Goal: Task Accomplishment & Management: Manage account settings

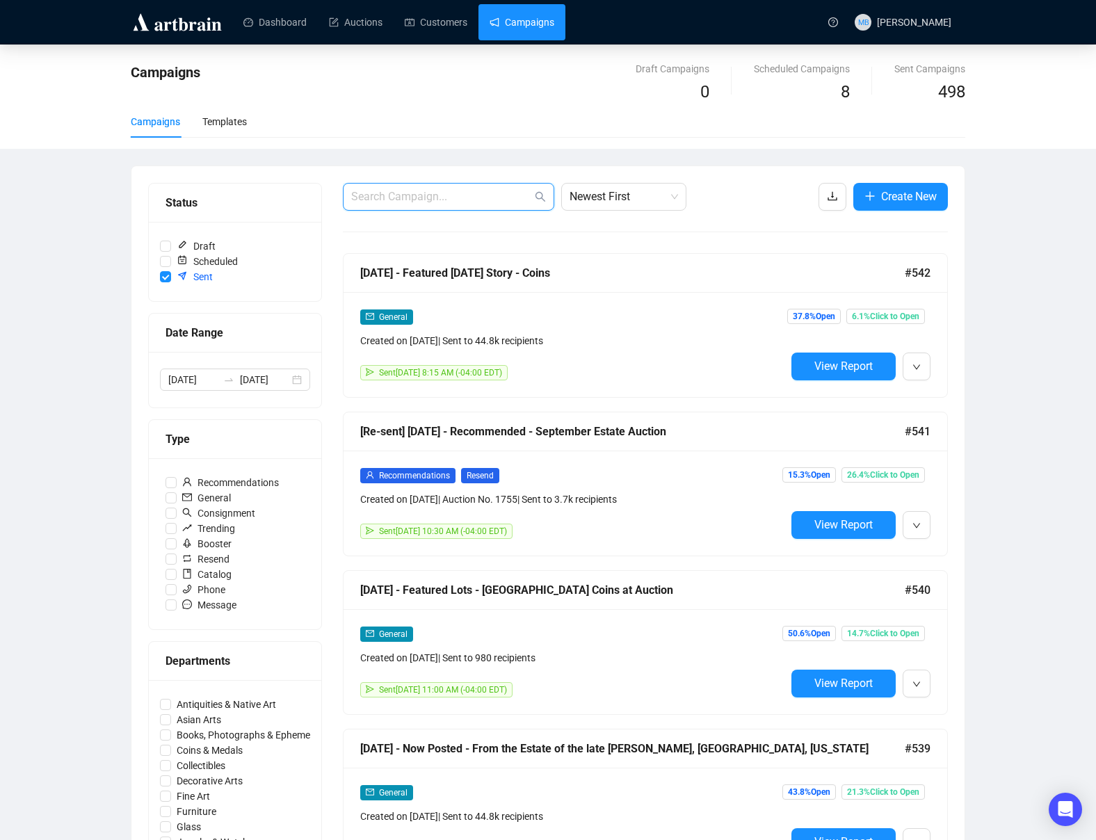
click at [428, 198] on input "text" at bounding box center [441, 196] width 181 height 17
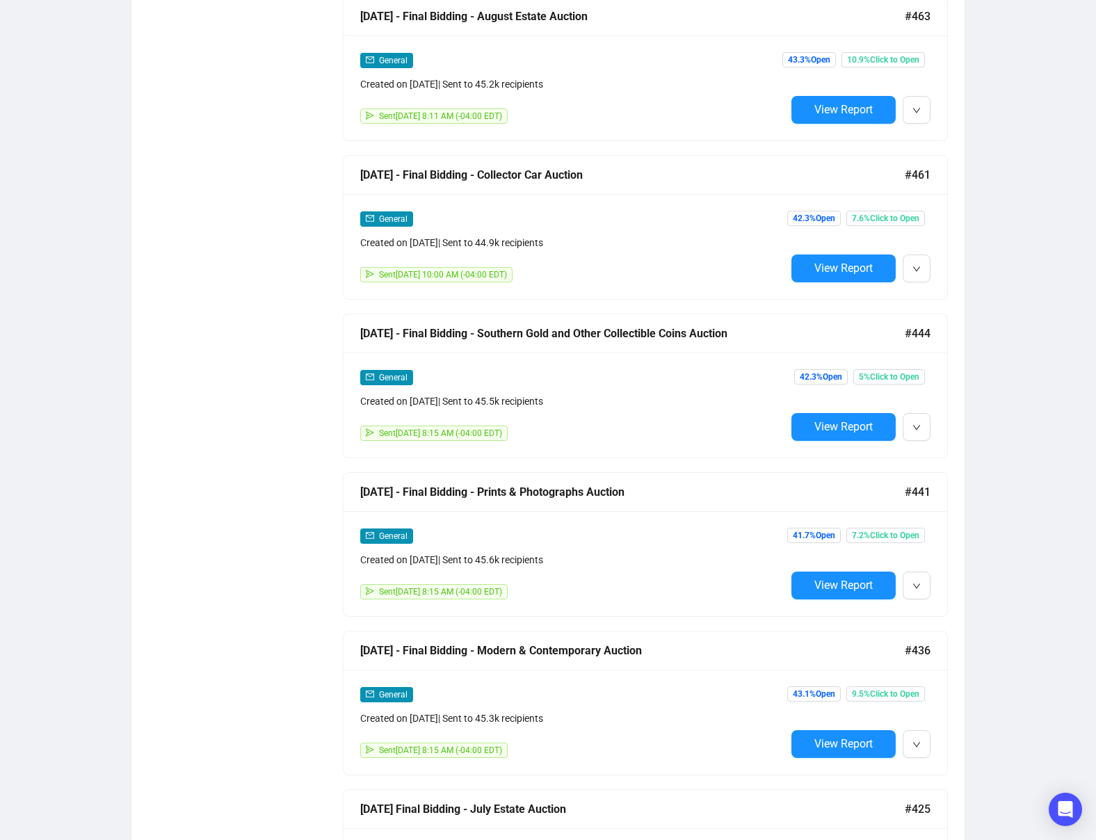
scroll to position [1845, 0]
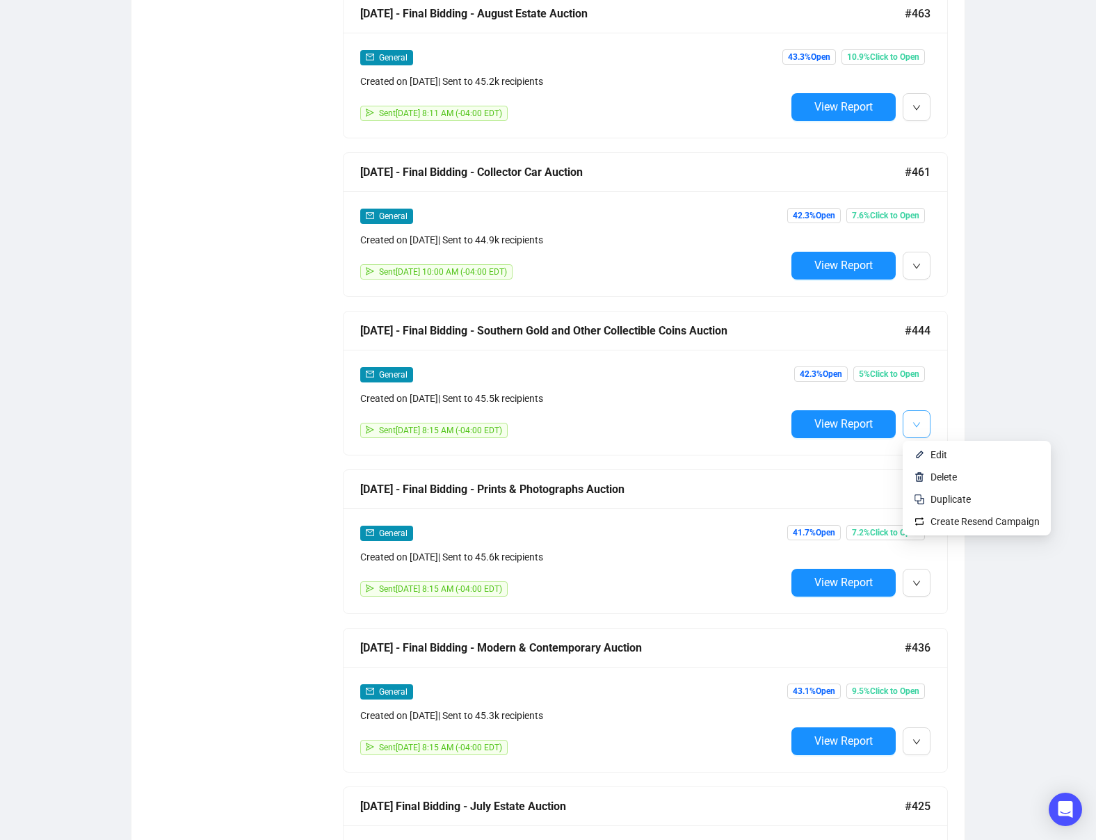
type input "final bidding"
click at [919, 430] on span "button" at bounding box center [916, 423] width 8 height 17
click at [937, 499] on span "Duplicate" at bounding box center [950, 499] width 40 height 11
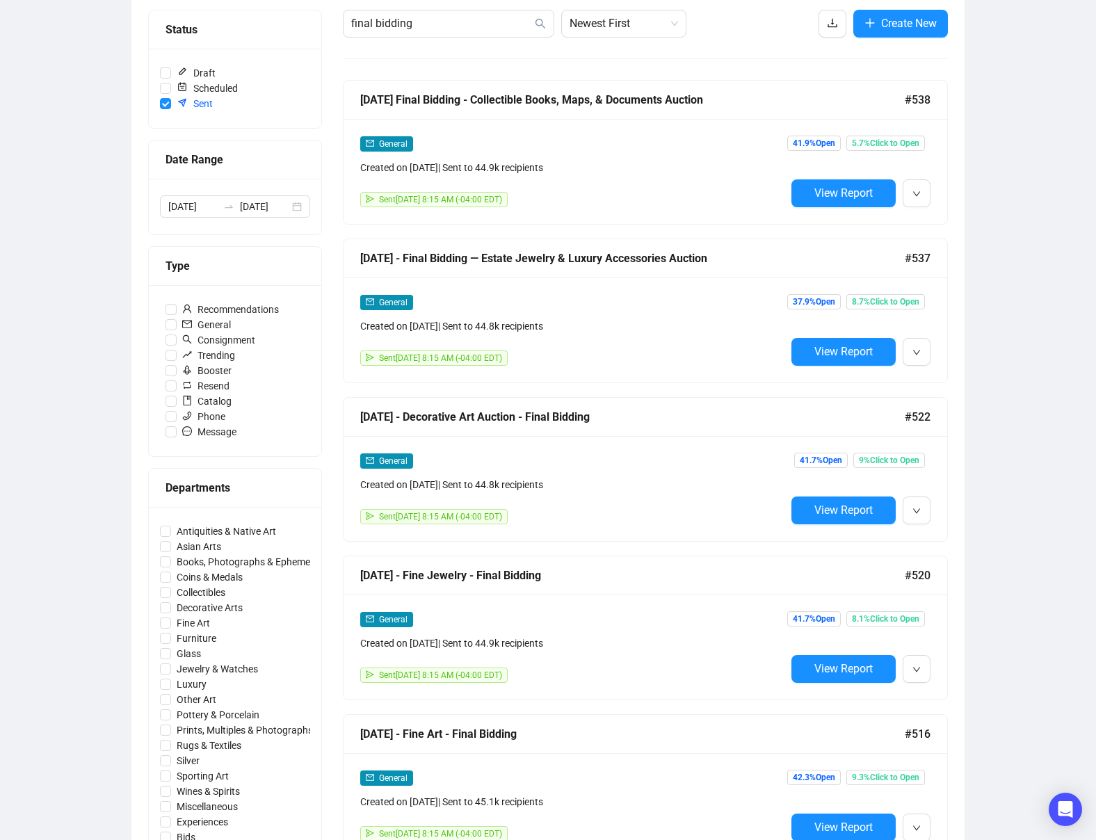
scroll to position [0, 0]
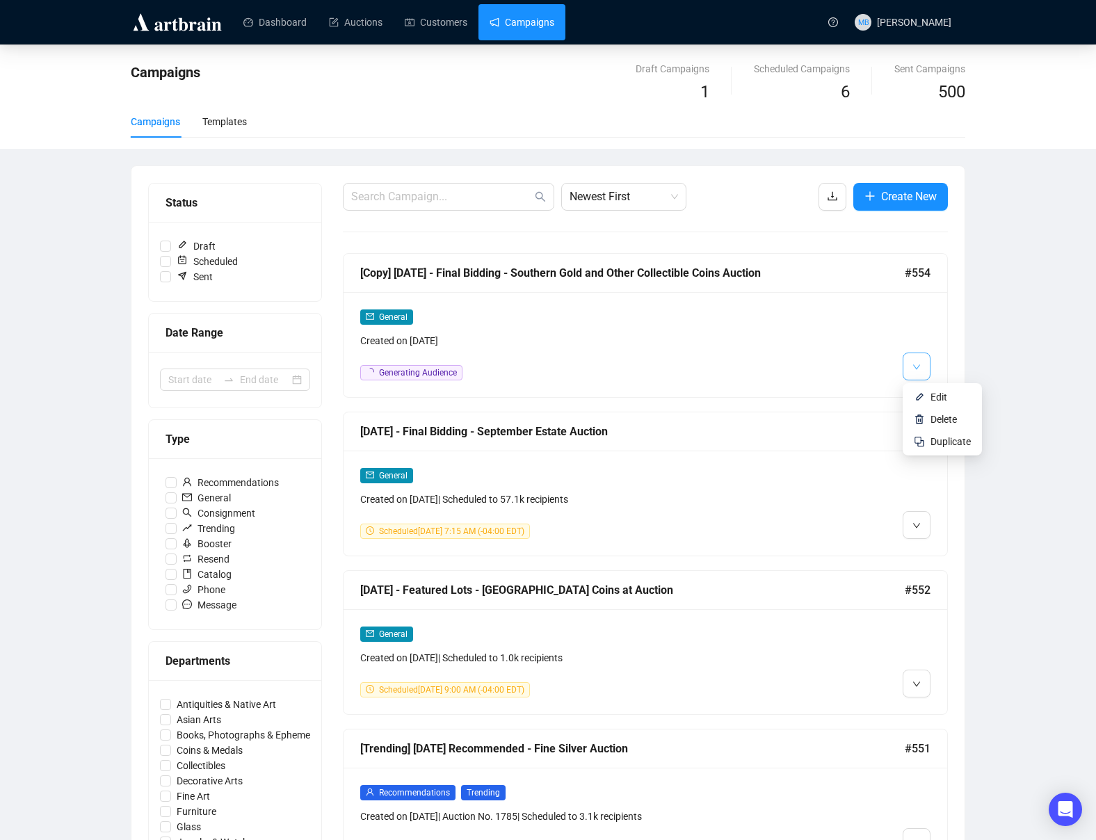
click at [922, 363] on button "button" at bounding box center [917, 367] width 28 height 28
click at [944, 397] on span "Edit" at bounding box center [938, 396] width 17 height 11
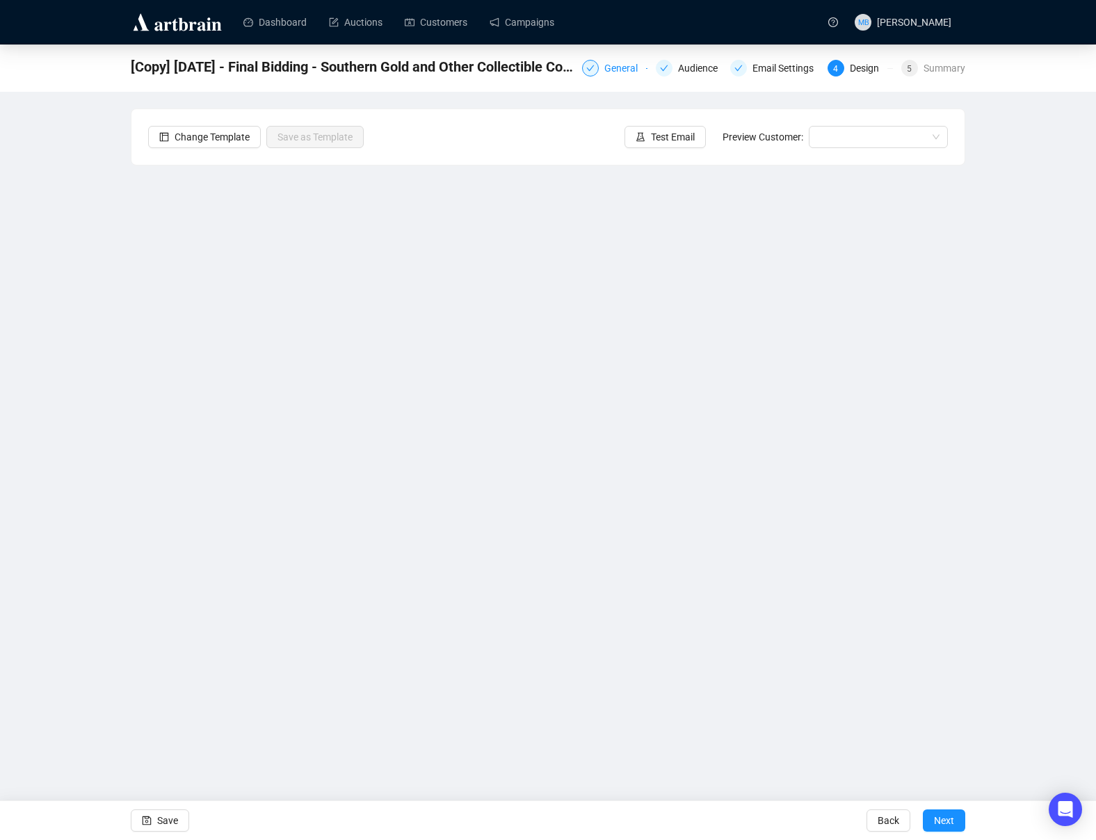
click at [604, 65] on div "General" at bounding box center [625, 68] width 42 height 17
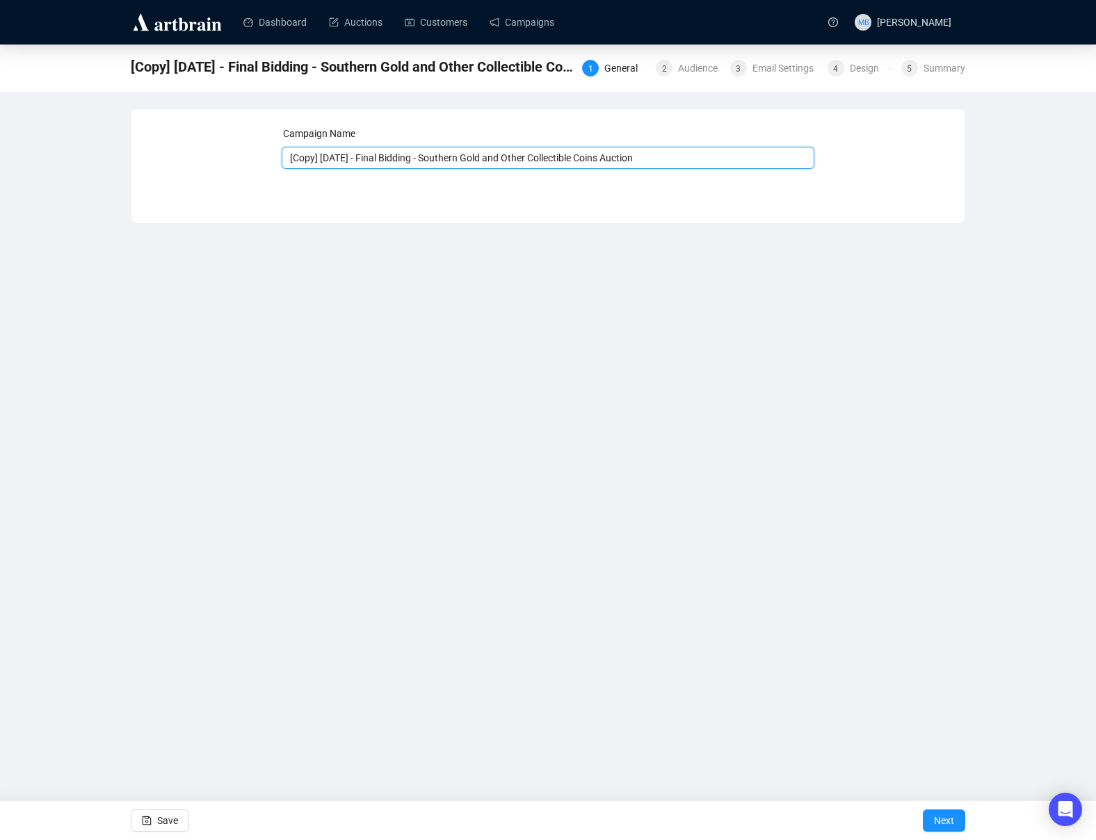
drag, startPoint x: 373, startPoint y: 159, endPoint x: 264, endPoint y: 160, distance: 108.5
click at [264, 160] on div "Campaign Name [Copy] [DATE] - Final Bidding - Southern Gold and Other Collectib…" at bounding box center [548, 156] width 800 height 60
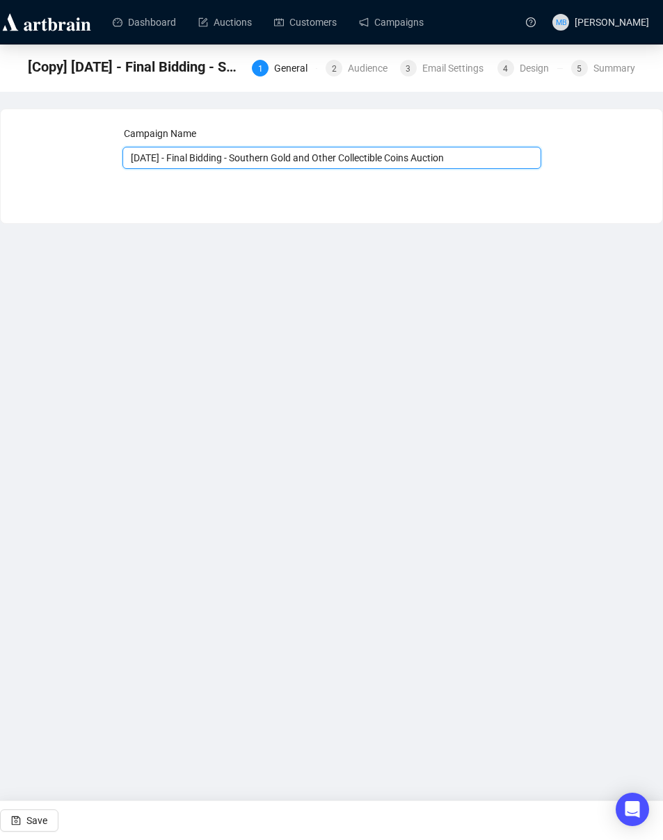
click at [254, 156] on input "[DATE] - Final Bidding - Southern Gold and Other Collectible Coins Auction" at bounding box center [331, 158] width 419 height 22
drag, startPoint x: 246, startPoint y: 157, endPoint x: 479, endPoint y: 165, distance: 233.1
click at [479, 165] on input "[DATE] - Final Bidding - Southern Gold and Other Collectible Coins Auction" at bounding box center [331, 158] width 419 height 22
paste input "United States Coins at Auction"
type input "[DATE] - Final Bidding - United States Coins at Auction"
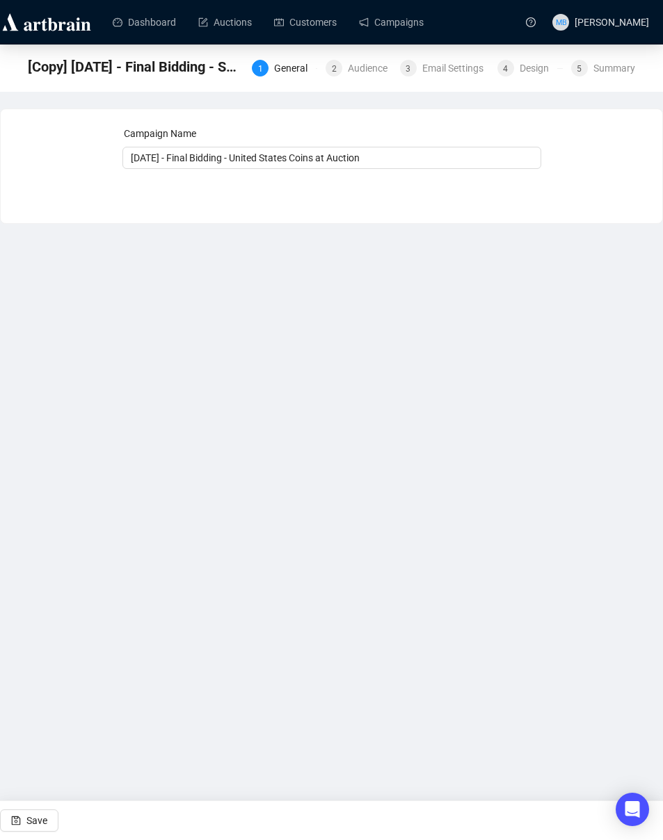
click at [422, 281] on div "Dashboard Auctions Customers Campaigns MB [PERSON_NAME] [Copy] [DATE] - Final B…" at bounding box center [331, 420] width 663 height 840
click at [359, 71] on div "Audience" at bounding box center [372, 68] width 48 height 17
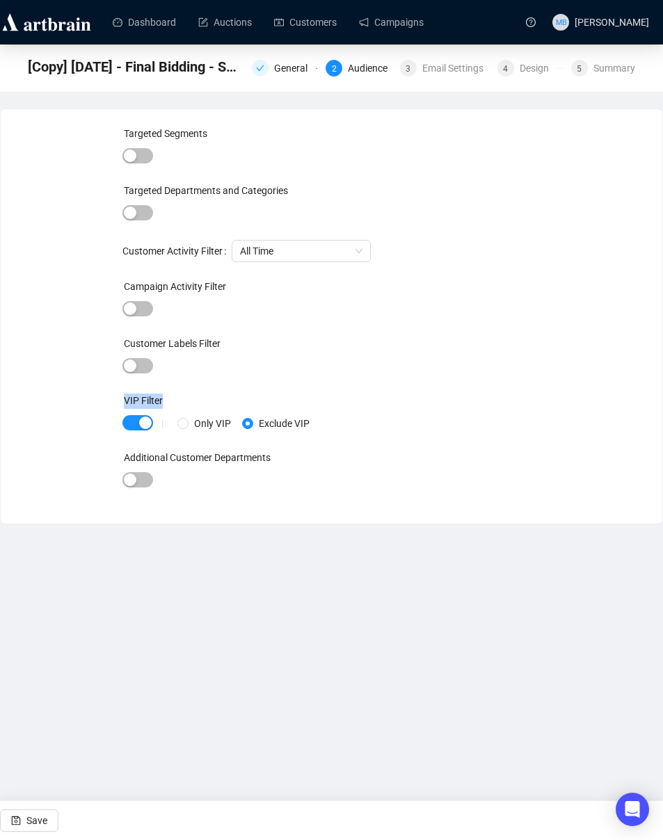
drag, startPoint x: 660, startPoint y: 382, endPoint x: 820, endPoint y: 403, distance: 161.3
click at [663, 403] on html "Dashboard Auctions Customers Campaigns MB [PERSON_NAME] [Copy] [DATE] - Final B…" at bounding box center [331, 420] width 663 height 840
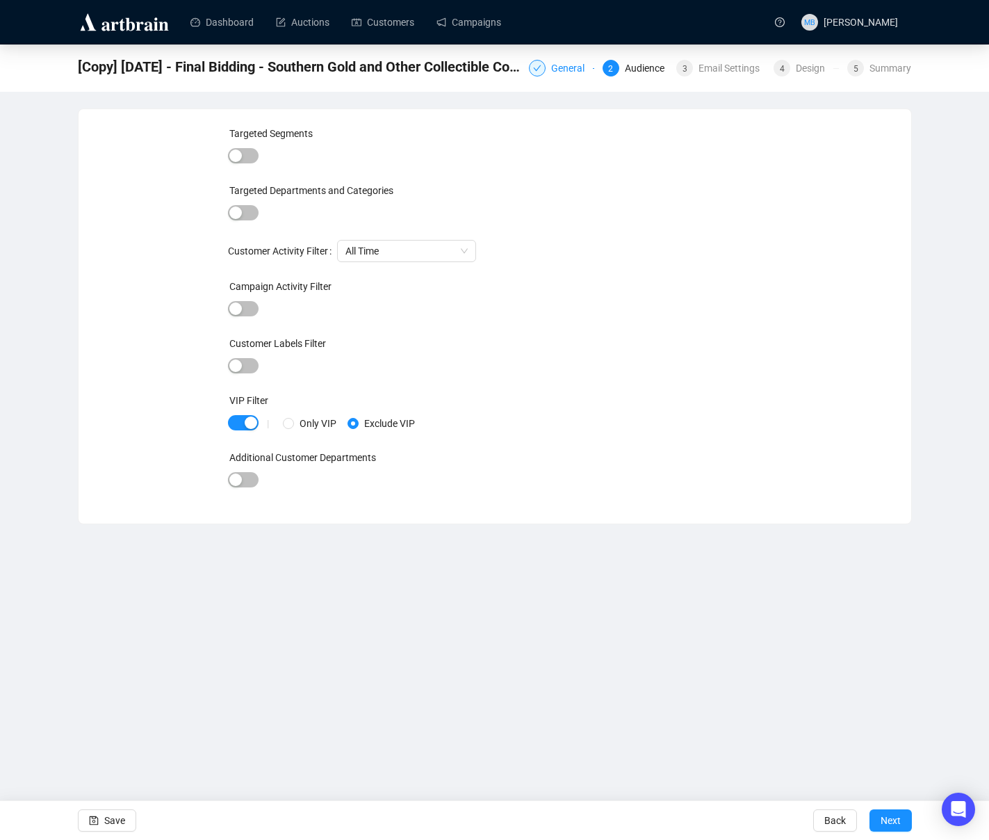
click at [551, 66] on div "General" at bounding box center [572, 68] width 42 height 17
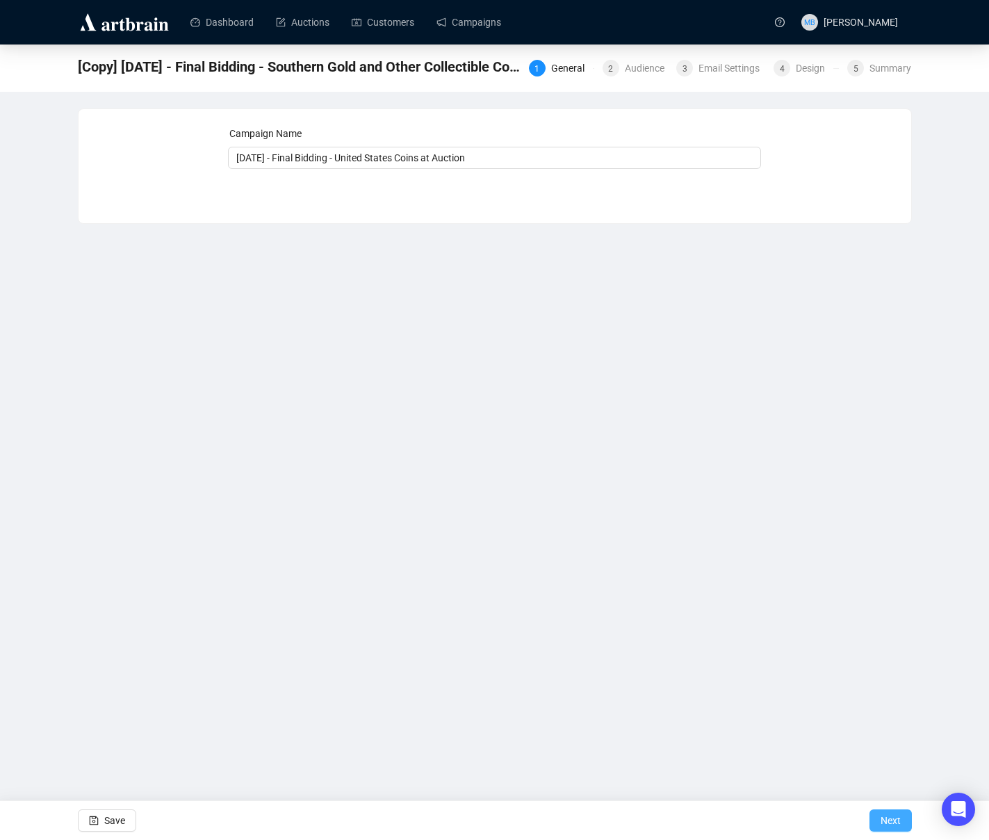
click at [899, 823] on span "Next" at bounding box center [891, 820] width 20 height 39
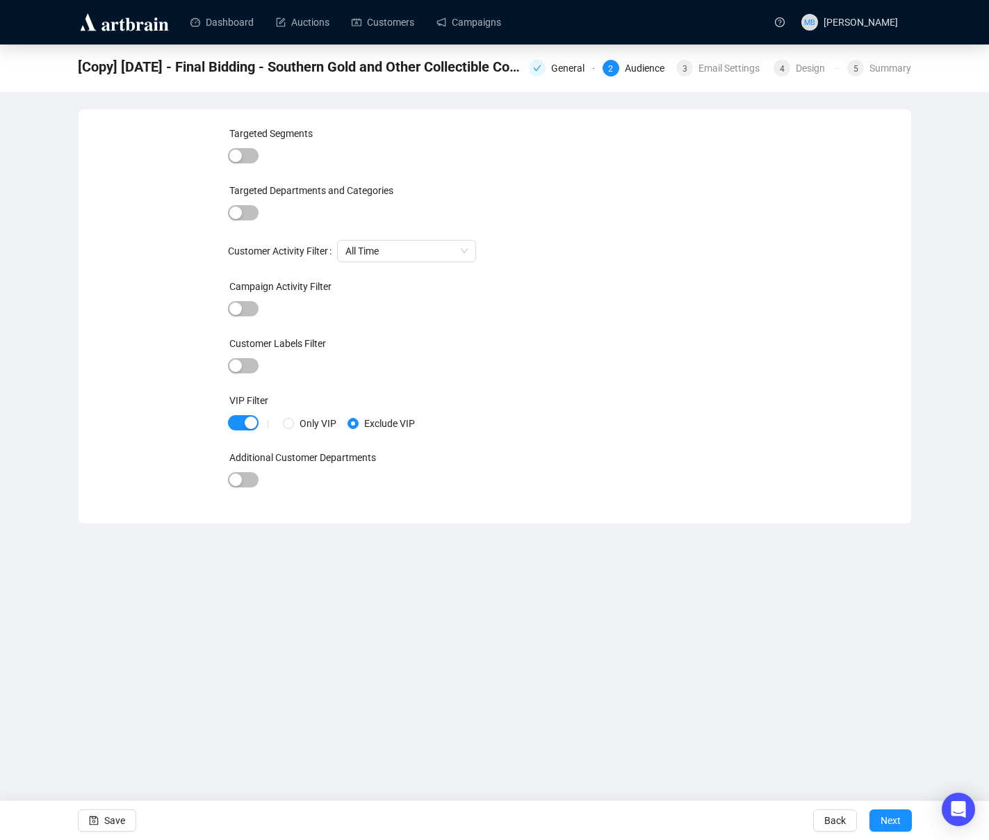
click at [899, 823] on span "Next" at bounding box center [891, 820] width 20 height 39
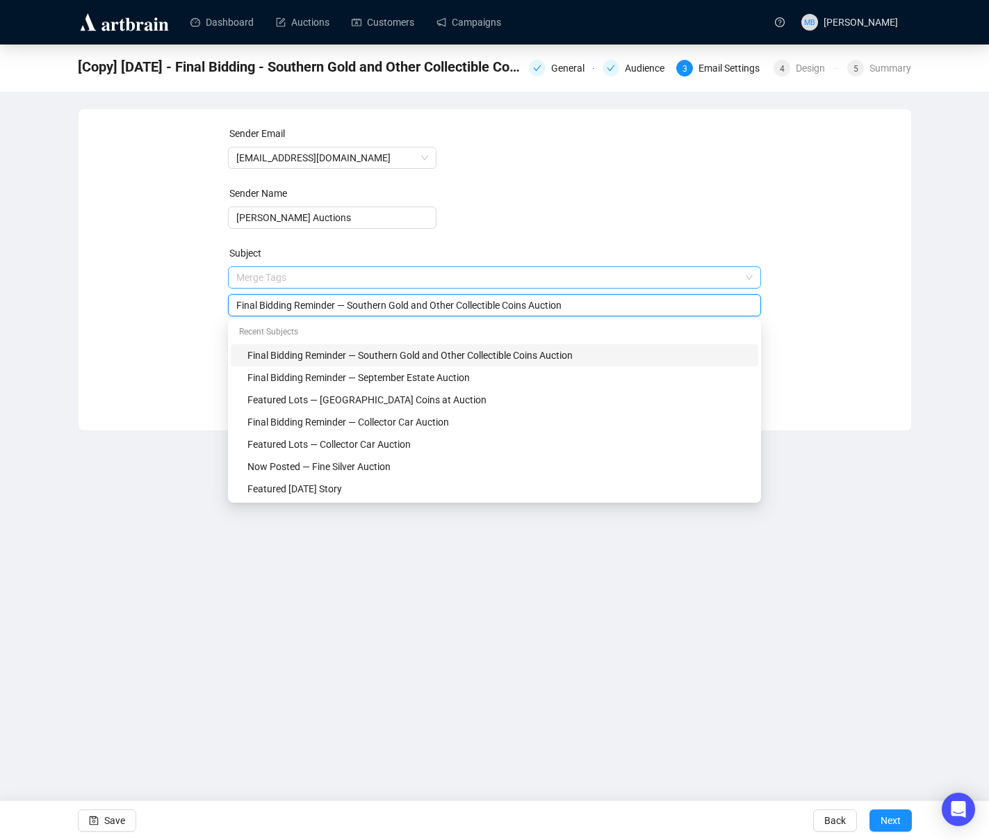
drag, startPoint x: 356, startPoint y: 278, endPoint x: 674, endPoint y: 284, distance: 318.5
click at [674, 284] on span "Merge Tags Final Bidding Reminder — Southern Gold and Other Collectible Coins A…" at bounding box center [494, 291] width 533 height 39
click at [889, 300] on div "Sender Email [EMAIL_ADDRESS][DOMAIN_NAME] Sender Name [PERSON_NAME] Auctions Su…" at bounding box center [495, 259] width 800 height 267
drag, startPoint x: 615, startPoint y: 305, endPoint x: 460, endPoint y: 322, distance: 156.6
click at [460, 322] on body "Dashboard Auctions Customers Campaigns MB [PERSON_NAME] [Copy] [DATE] - Final B…" at bounding box center [494, 420] width 989 height 840
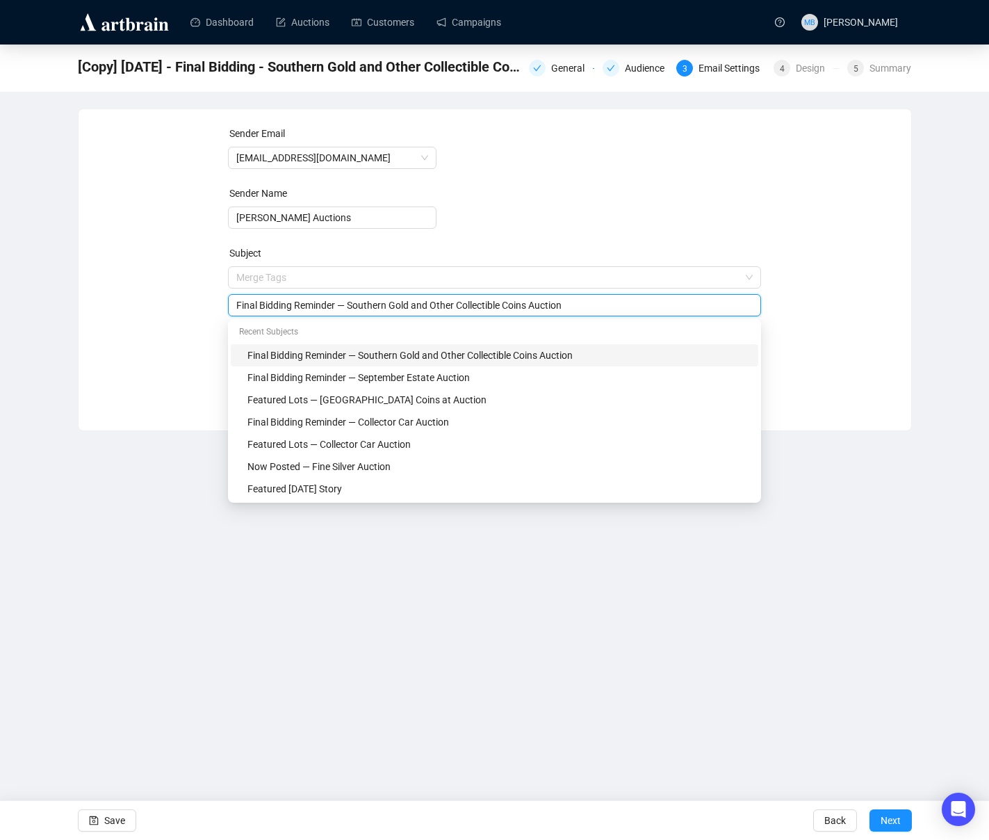
click at [460, 322] on div "Recent Subjects" at bounding box center [495, 333] width 528 height 22
drag, startPoint x: 355, startPoint y: 303, endPoint x: 664, endPoint y: 305, distance: 309.4
click at [664, 305] on input "Final Bidding Reminder — Southern Gold and Other Collectible Coins Auction" at bounding box center [494, 305] width 517 height 15
paste input "United States Coins at"
type input "Final Bidding Reminder — United States Coins at Auction"
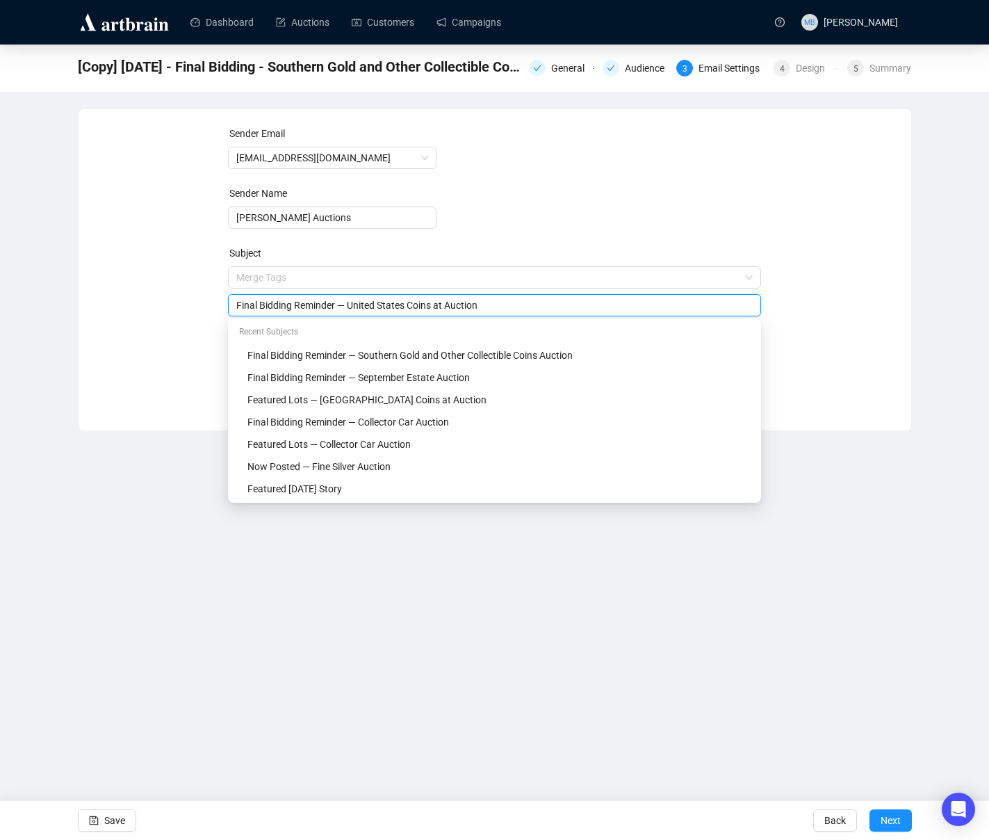
click at [861, 359] on div "Sender Email [EMAIL_ADDRESS][DOMAIN_NAME] Sender Name [PERSON_NAME] Auctions Su…" at bounding box center [495, 259] width 800 height 267
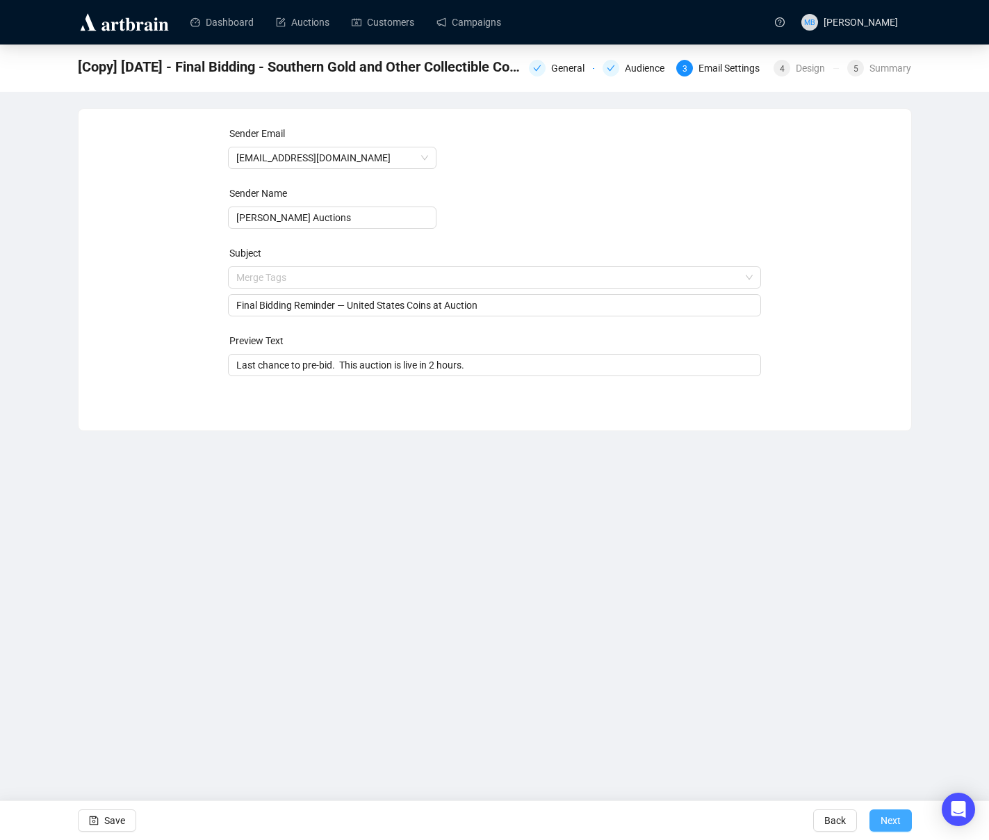
click at [902, 825] on button "Next" at bounding box center [891, 820] width 42 height 22
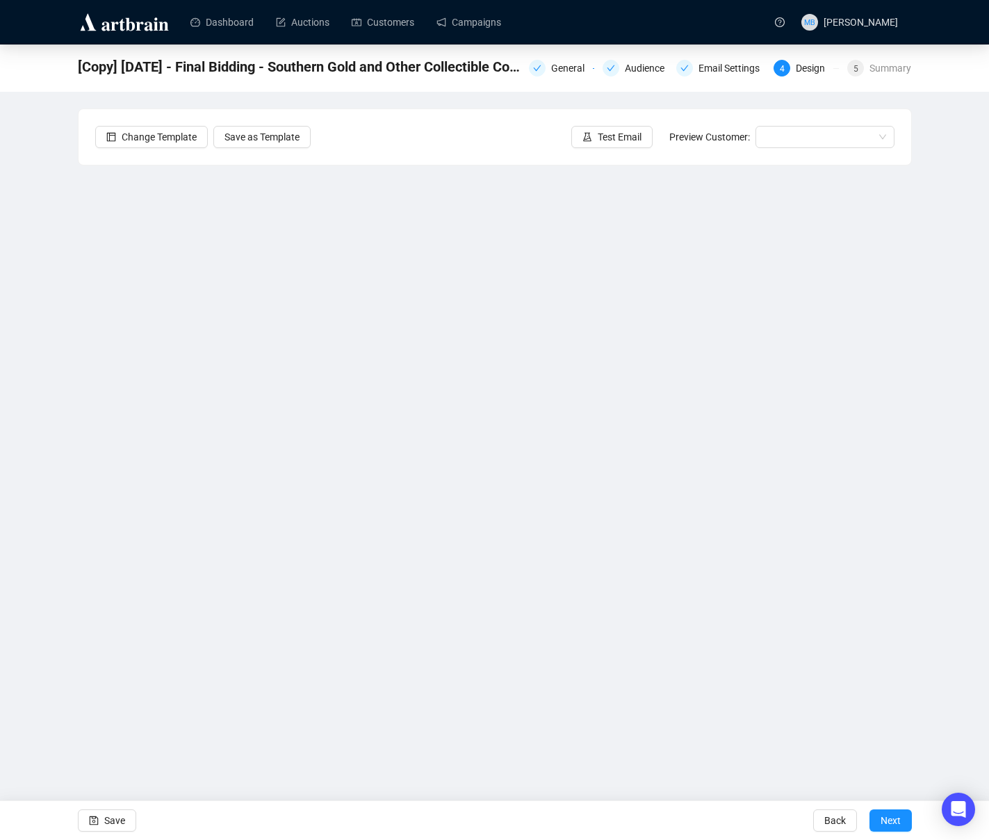
click at [925, 483] on div "[Copy] [DATE] - Final Bidding - Southern Gold and Other Collectible Coins Aucti…" at bounding box center [494, 365] width 989 height 642
click at [106, 818] on span "Save" at bounding box center [114, 820] width 21 height 39
click at [937, 609] on div "[DATE] - Final Bidding - United States Coins at Auction General Audience Email …" at bounding box center [494, 365] width 989 height 642
click at [61, 394] on div "[DATE] - Final Bidding - United States Coins at Auction General Audience Email …" at bounding box center [494, 365] width 989 height 642
click at [105, 811] on span "Save" at bounding box center [114, 820] width 21 height 39
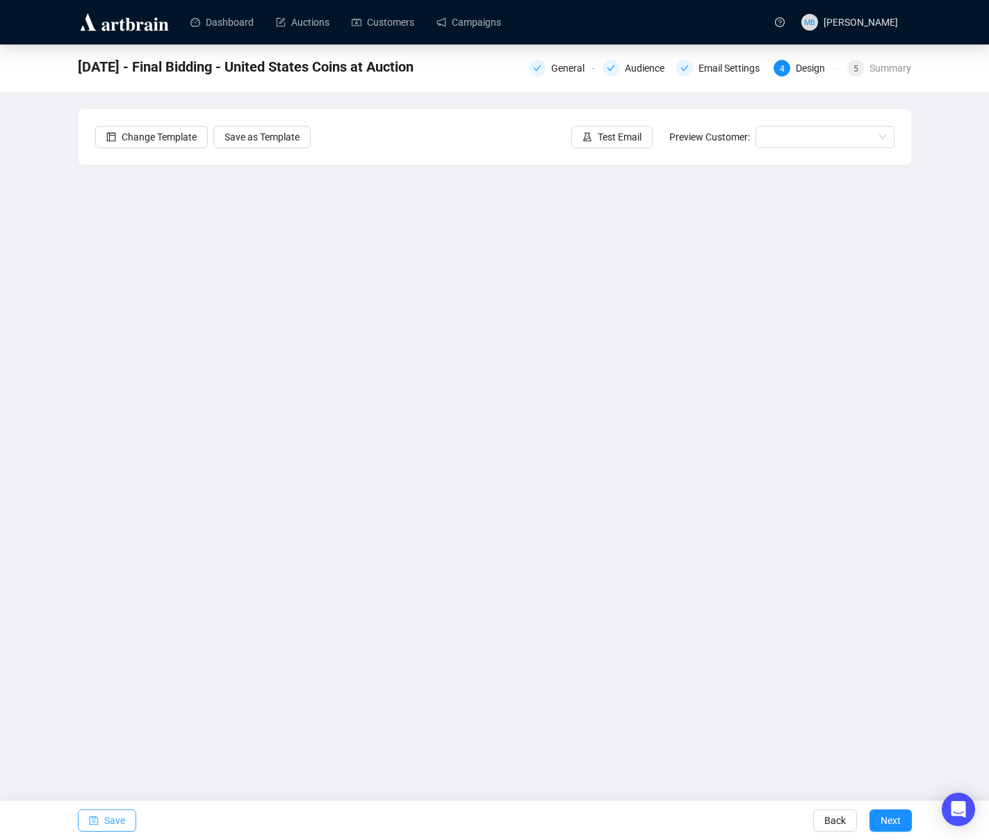
click at [119, 823] on span "Save" at bounding box center [114, 820] width 21 height 39
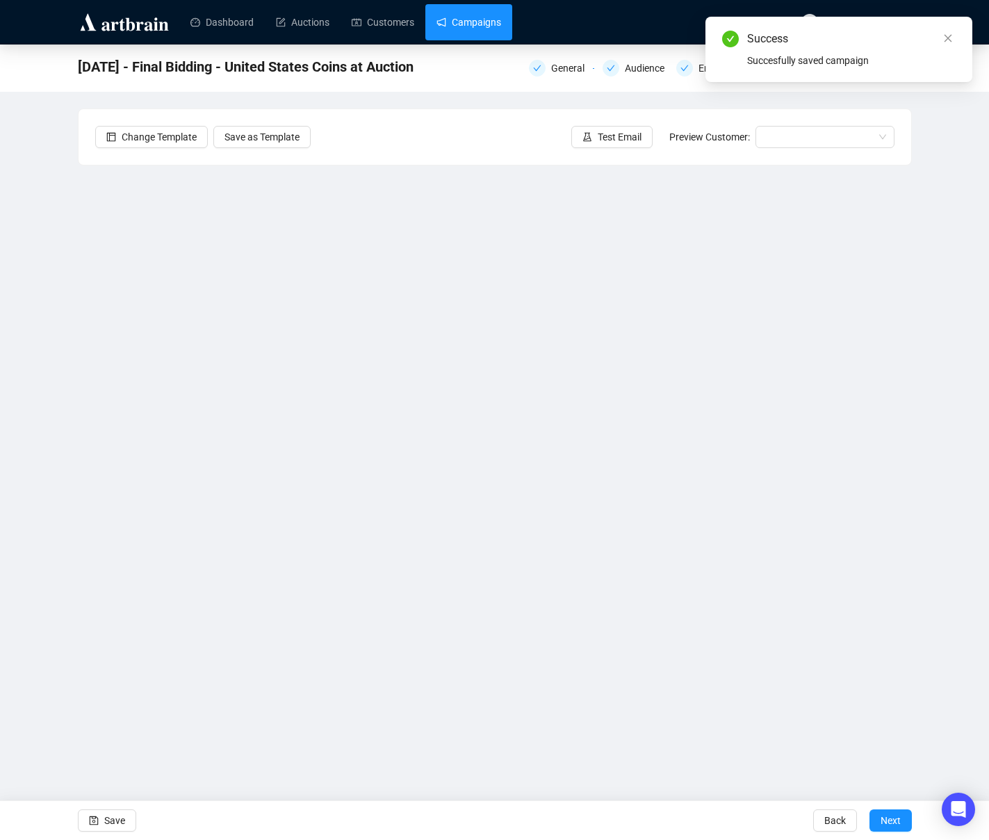
drag, startPoint x: 486, startPoint y: 22, endPoint x: 467, endPoint y: 29, distance: 19.8
click at [485, 22] on link "Campaigns" at bounding box center [469, 22] width 65 height 36
